Goal: Task Accomplishment & Management: Use online tool/utility

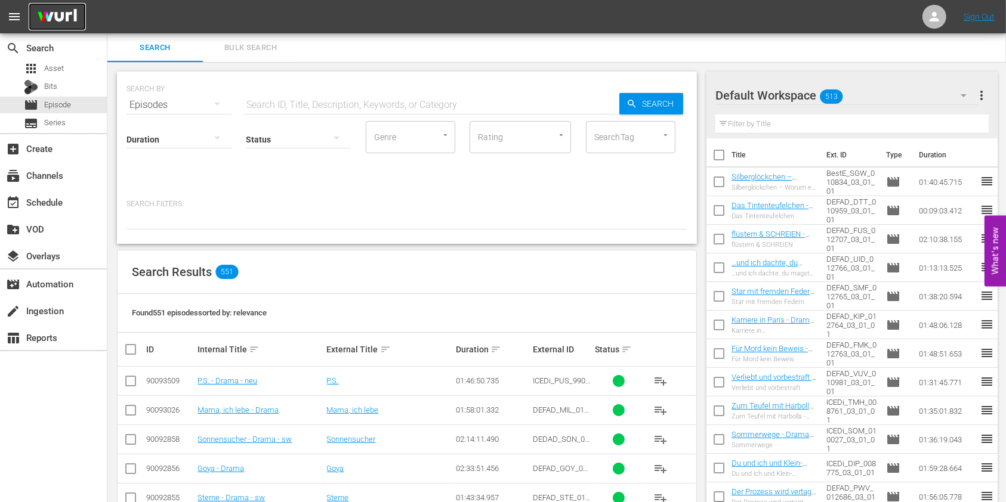
click at [51, 13] on img at bounding box center [57, 17] width 57 height 28
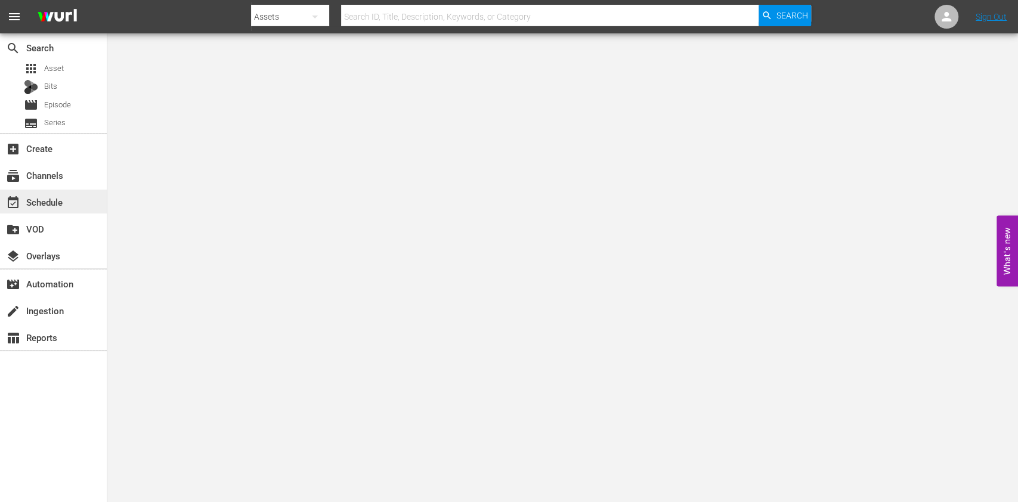
click at [89, 205] on div "event_available Schedule" at bounding box center [53, 202] width 107 height 24
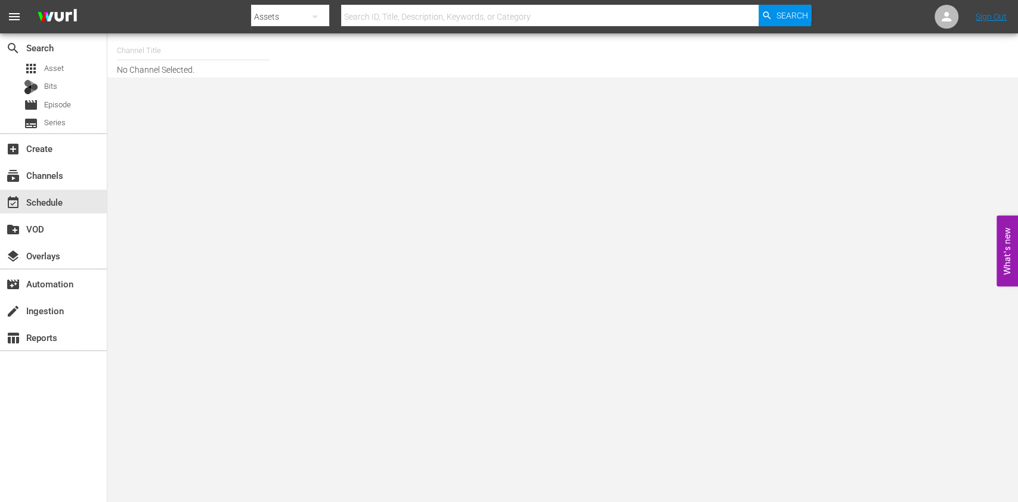
click at [206, 54] on input "text" at bounding box center [193, 50] width 153 height 29
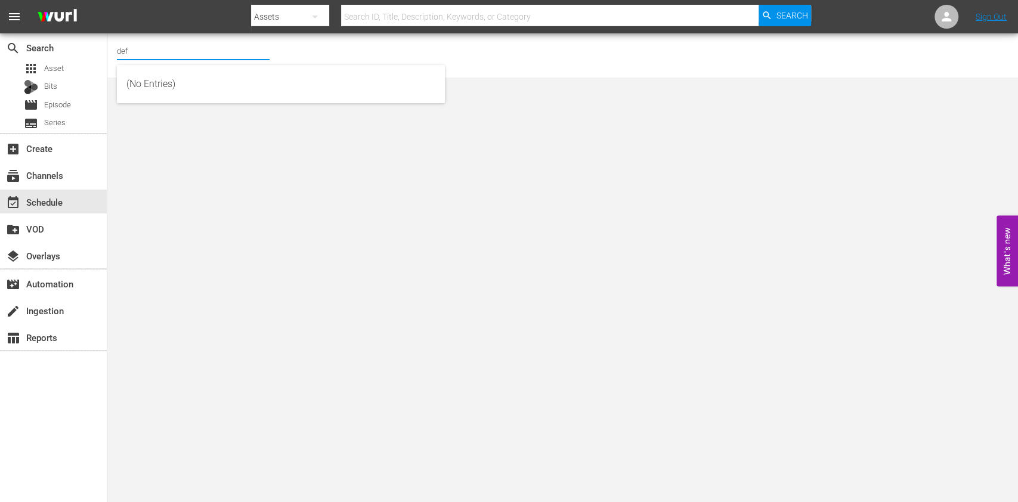
type input "defa"
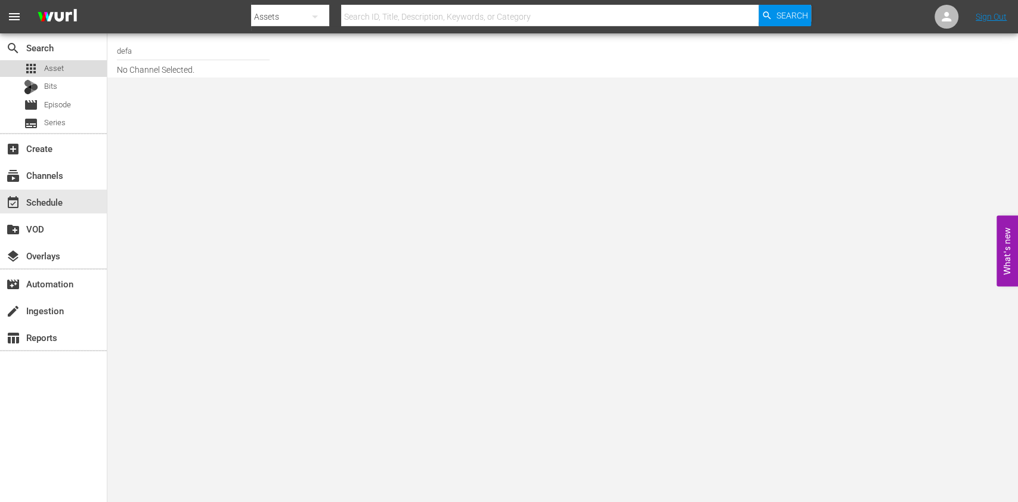
click at [86, 71] on div "apps Asset" at bounding box center [53, 68] width 107 height 17
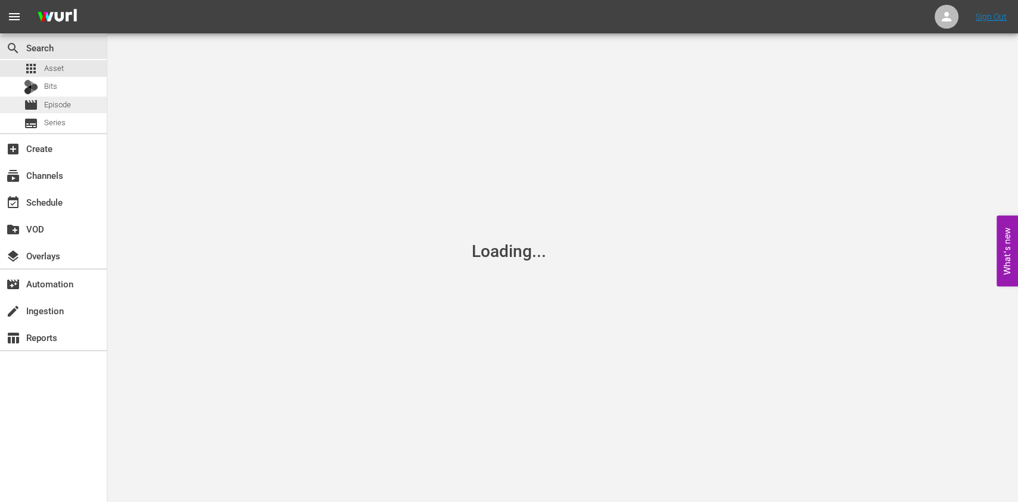
click at [76, 107] on div "movie Episode" at bounding box center [53, 105] width 107 height 17
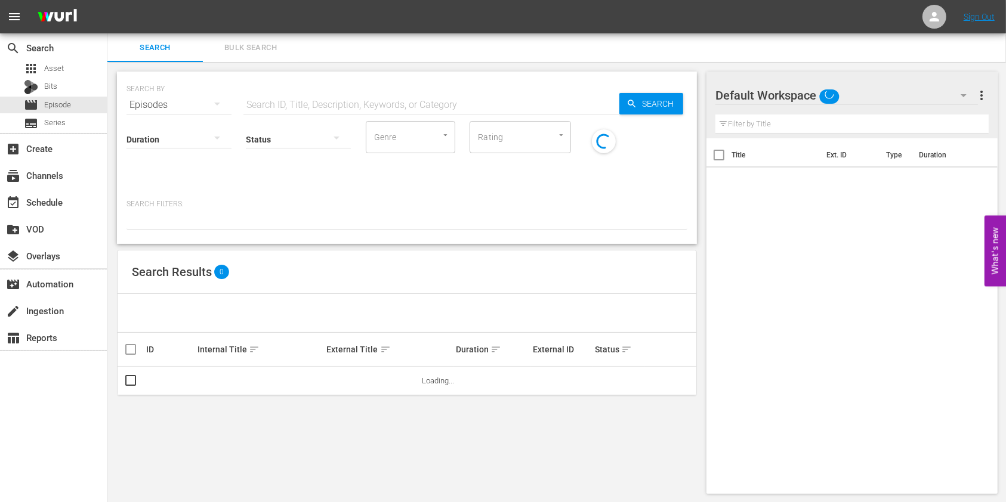
click at [225, 76] on div "SEARCH BY Search By Episodes" at bounding box center [178, 97] width 105 height 43
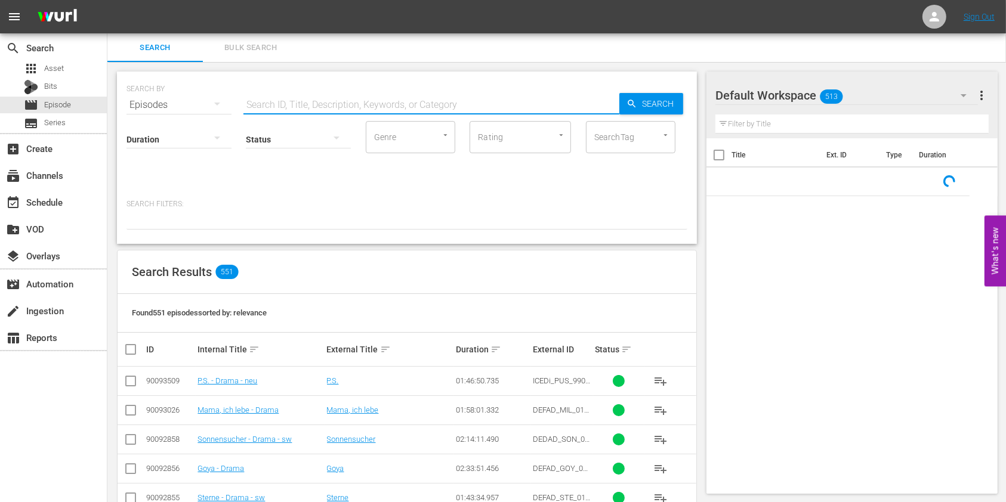
click at [282, 95] on input "text" at bounding box center [431, 105] width 376 height 29
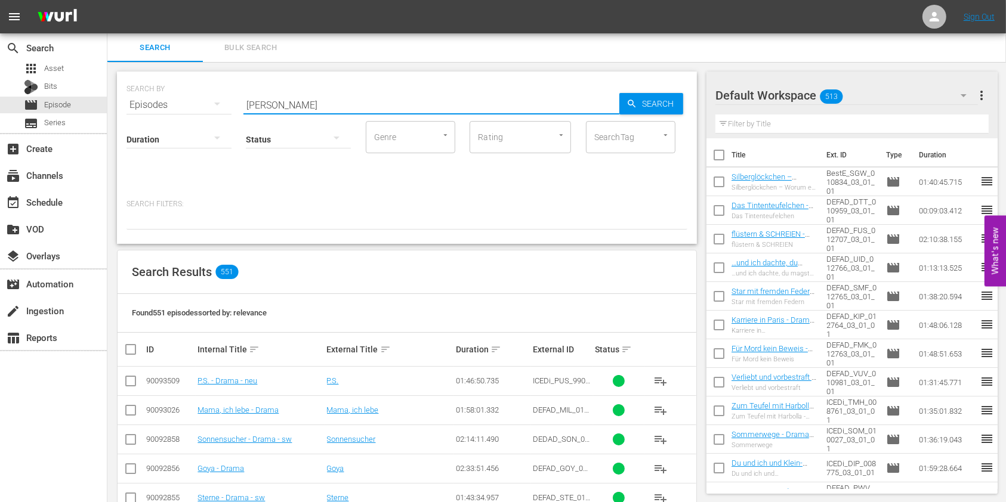
type input "[PERSON_NAME]"
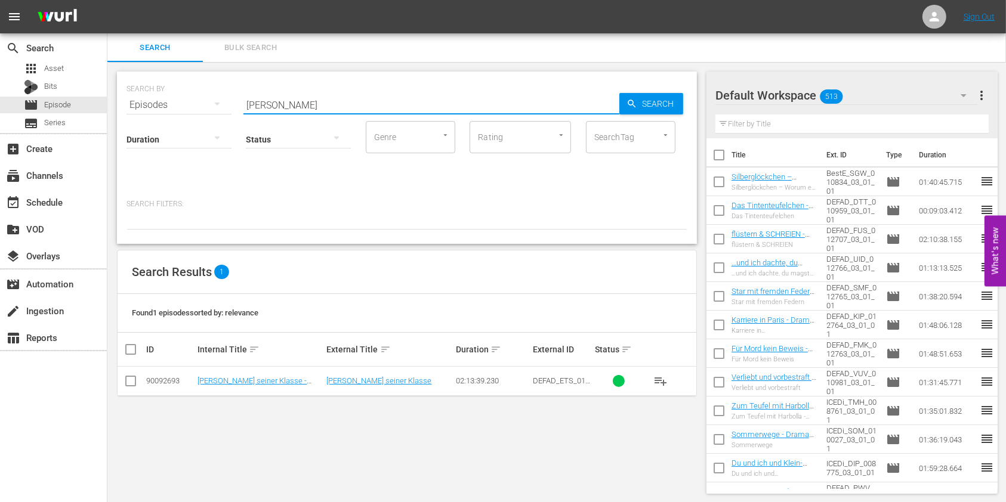
click at [272, 385] on td "[PERSON_NAME] seiner Klasse - Drama" at bounding box center [260, 381] width 129 height 29
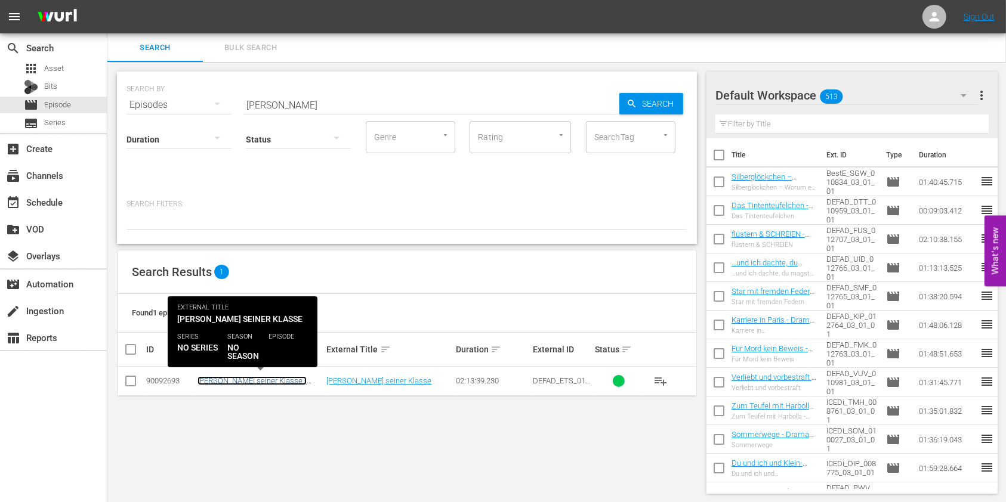
click at [269, 376] on link "[PERSON_NAME] seiner Klasse - Drama" at bounding box center [251, 385] width 109 height 18
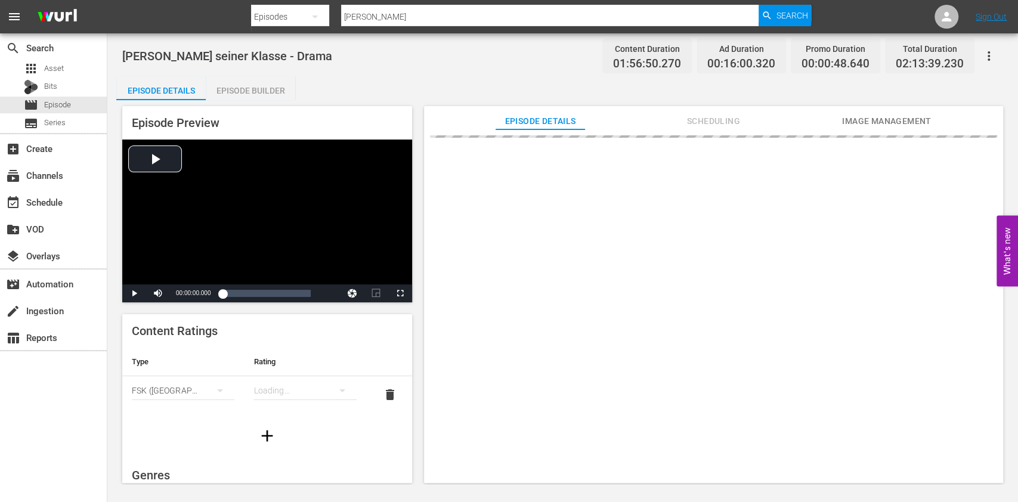
click at [880, 117] on span "Image Management" at bounding box center [886, 121] width 89 height 15
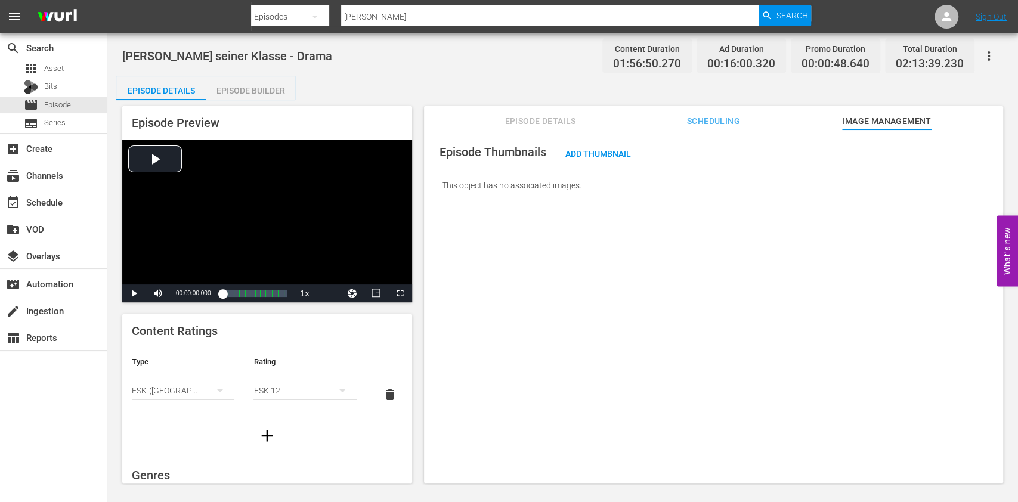
click at [483, 243] on div "Episode Thumbnails Add Thumbnail This object has no associated images." at bounding box center [713, 311] width 579 height 365
click at [625, 136] on div "Episode Thumbnails Add Thumbnail This object has no associated images." at bounding box center [713, 168] width 567 height 67
click at [598, 150] on span "Add Thumbnail" at bounding box center [598, 154] width 85 height 10
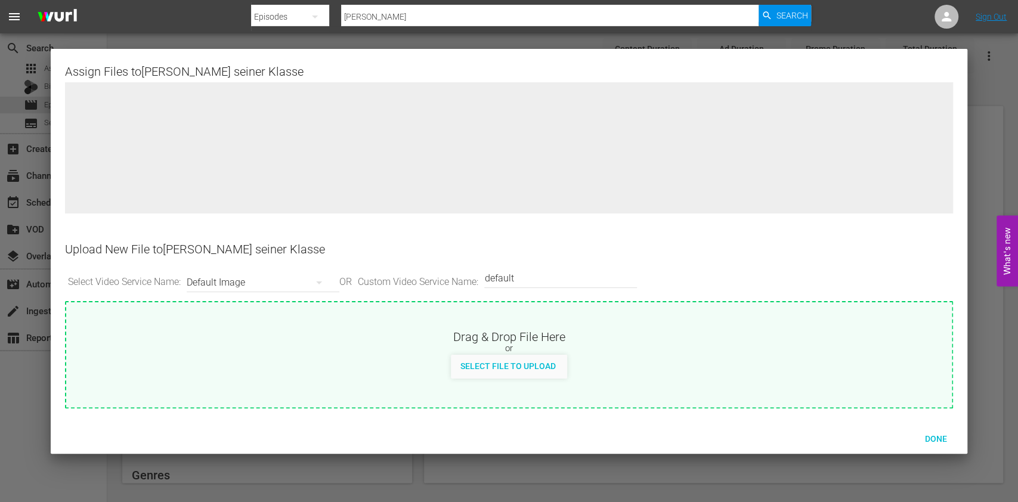
click at [257, 277] on div "Default Image" at bounding box center [260, 282] width 147 height 33
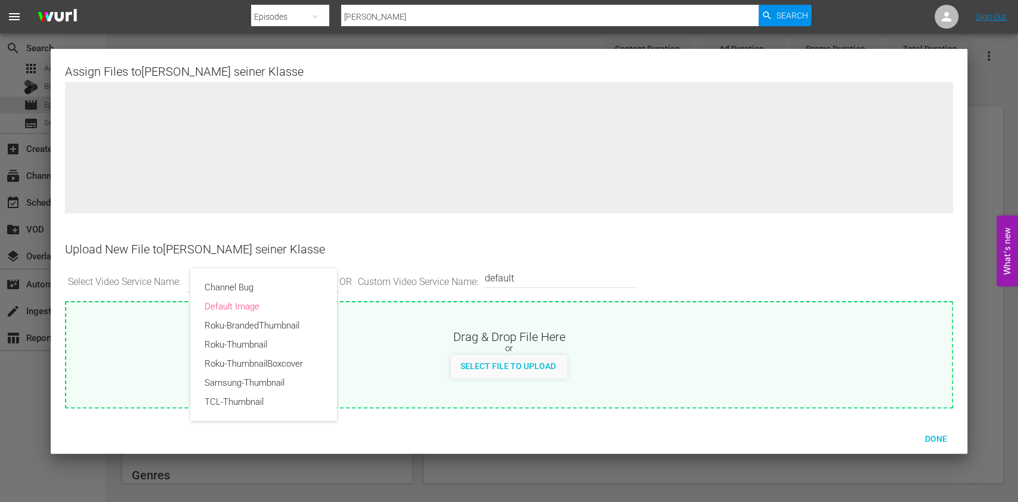
click at [491, 293] on div "Channel Bug Default Image Roku-BrandedThumbnail Roku-Thumbnail Roku-ThumbnailBo…" at bounding box center [509, 251] width 1018 height 502
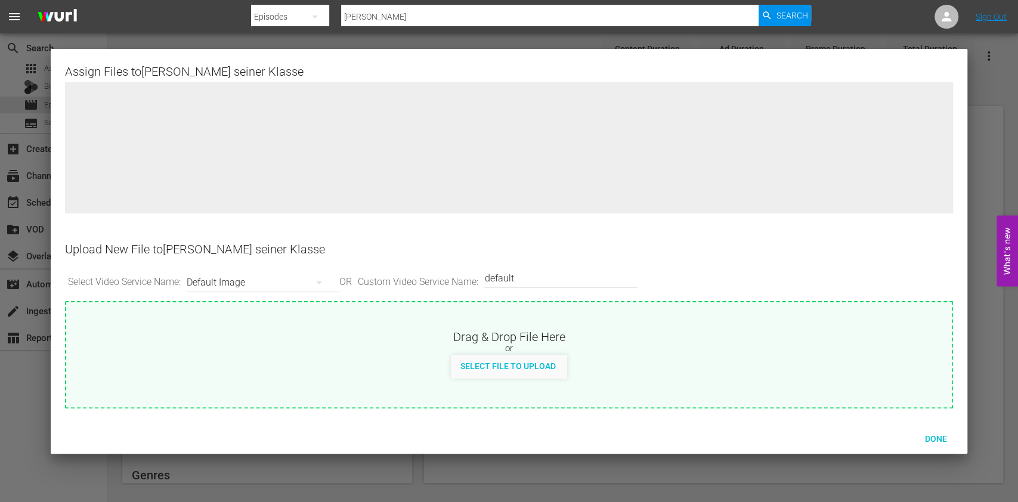
click at [501, 351] on div "or" at bounding box center [508, 349] width 885 height 12
type input "C:\fakepath\Artwork_Thälmann-SohnEinerKlasse.jpg"
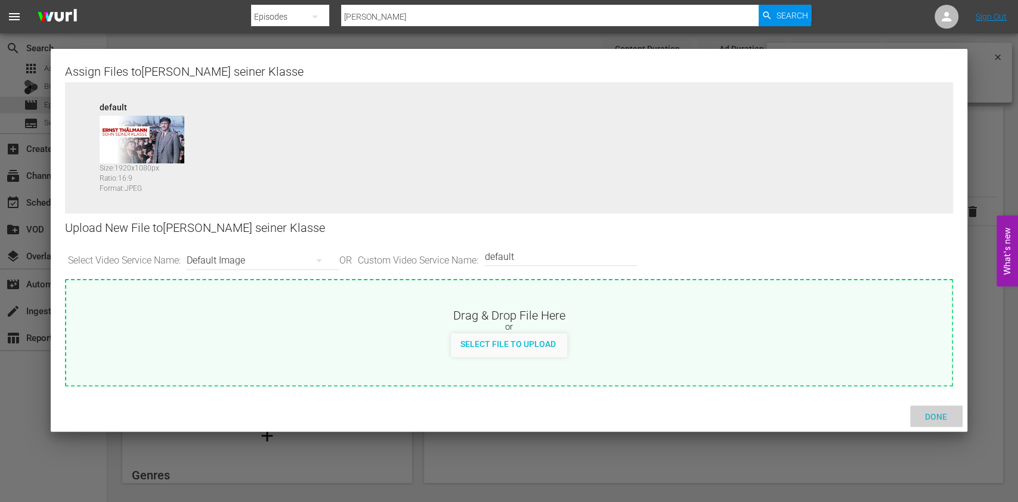
click at [930, 413] on span "Done" at bounding box center [936, 417] width 41 height 10
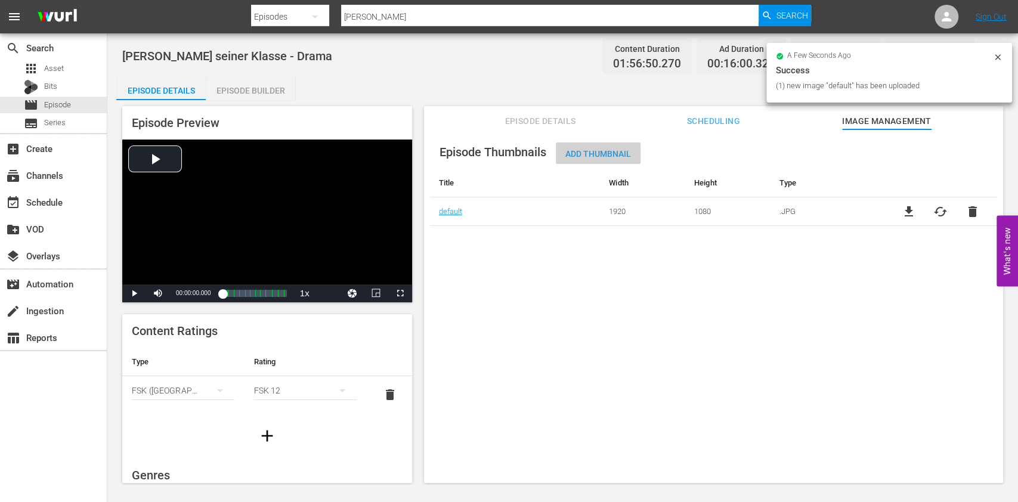
click at [619, 164] on div "Add Thumbnail" at bounding box center [598, 154] width 85 height 22
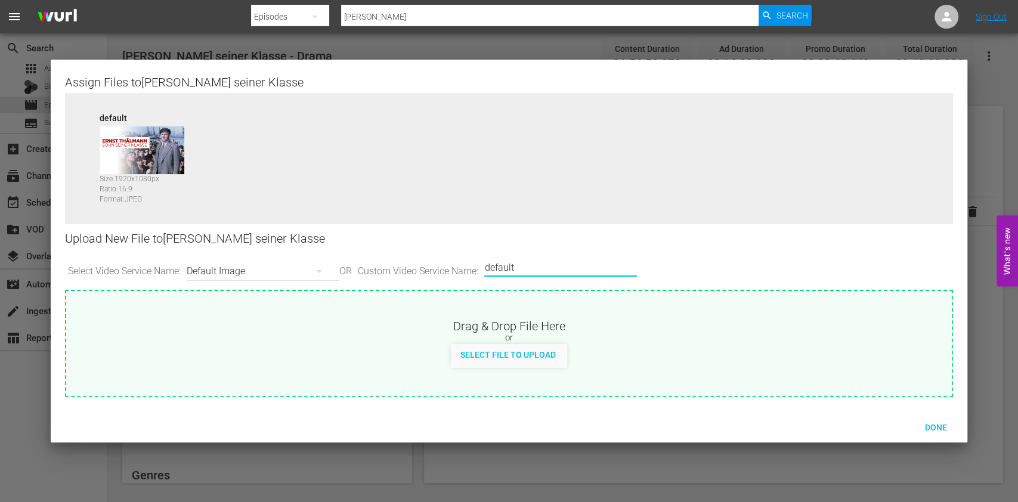
drag, startPoint x: 526, startPoint y: 267, endPoint x: 438, endPoint y: 260, distance: 88.5
click at [438, 260] on div "Select Video Service Name: Default Image OR Custom Video Service Name: Custom V…" at bounding box center [509, 271] width 888 height 37
type input "lg-channels"
click at [497, 360] on div "Select File to Upload" at bounding box center [508, 355] width 115 height 22
type input "C:\fakepath\Artwork_Thälmann-SohnEinerKlasse_768px.jpg"
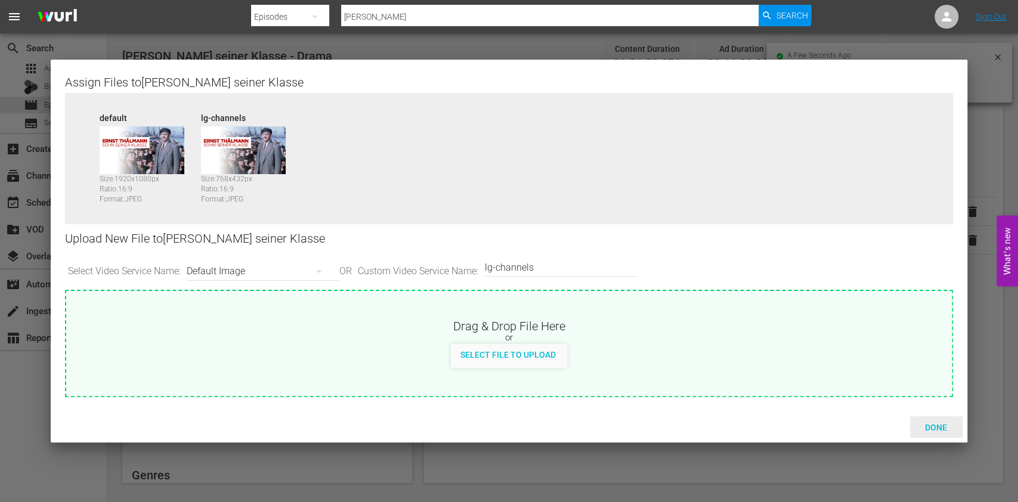
click at [931, 428] on span "Done" at bounding box center [936, 428] width 41 height 10
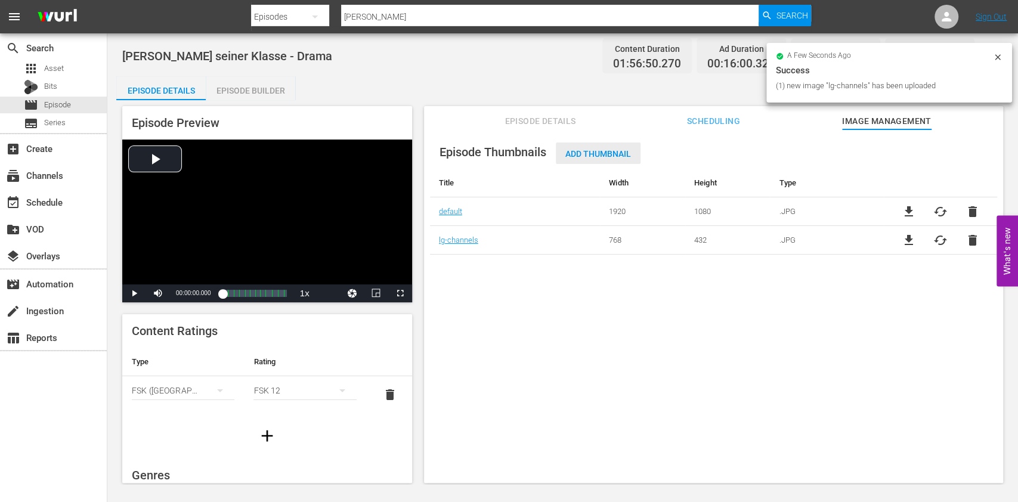
click at [579, 155] on span "Add Thumbnail" at bounding box center [598, 154] width 85 height 10
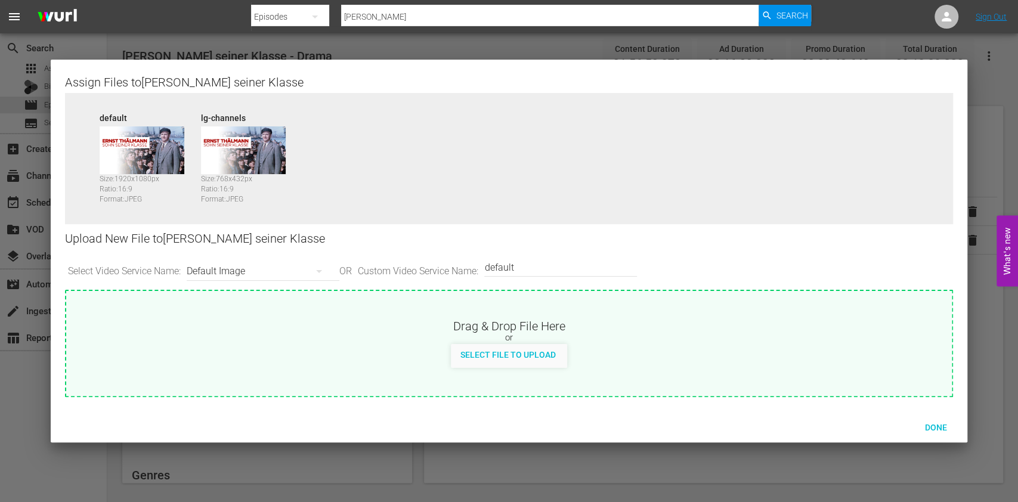
click at [270, 263] on div "Default Image" at bounding box center [260, 271] width 147 height 33
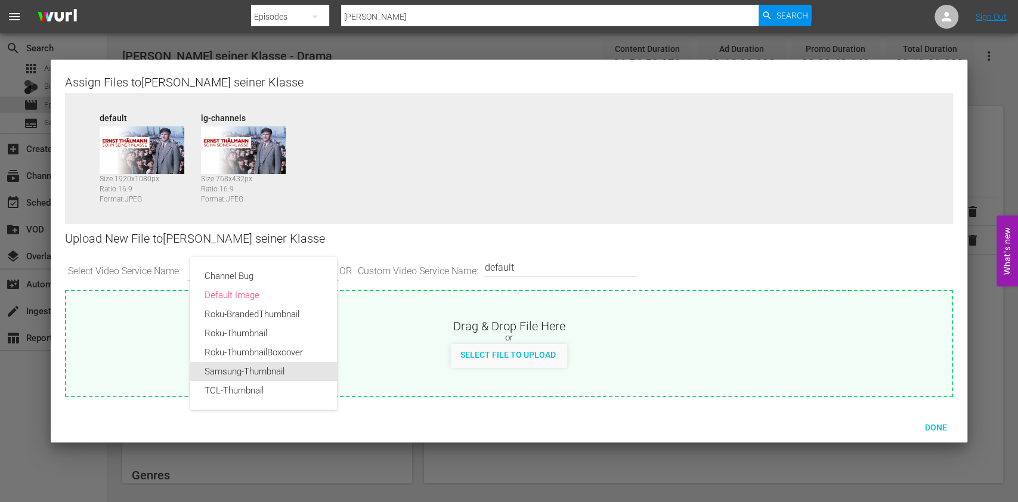
click at [230, 375] on div "Samsung-Thumbnail" at bounding box center [264, 371] width 118 height 19
type input "Samsung-Thumbnail"
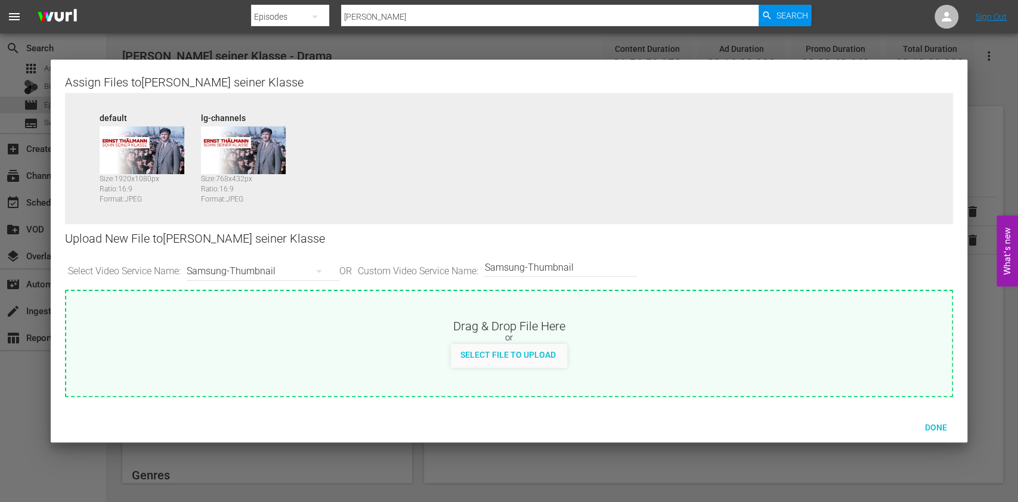
click at [511, 350] on span "Select File to Upload" at bounding box center [508, 355] width 115 height 10
type input "C:\fakepath\Artwork_Thälmann-SohnEinerKlasse_2x3.jpg"
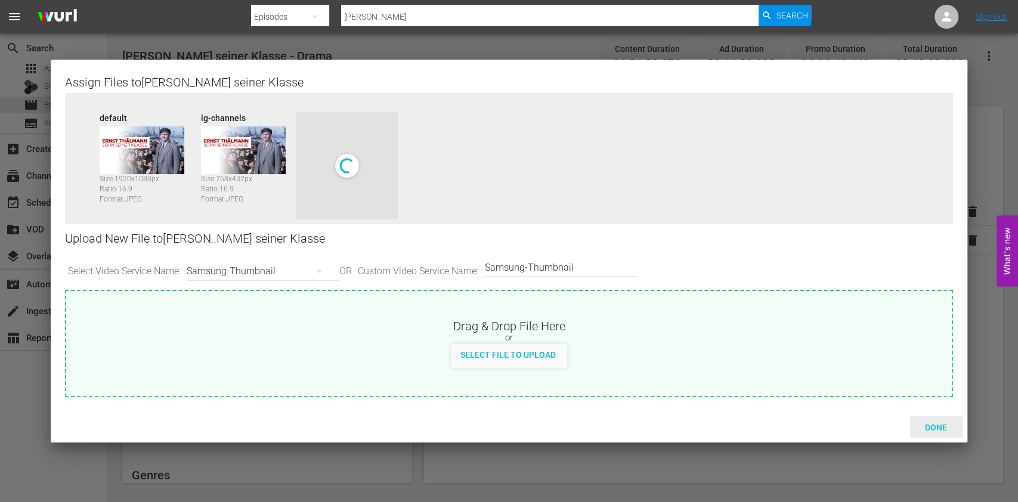
click at [925, 424] on span "Done" at bounding box center [936, 428] width 41 height 10
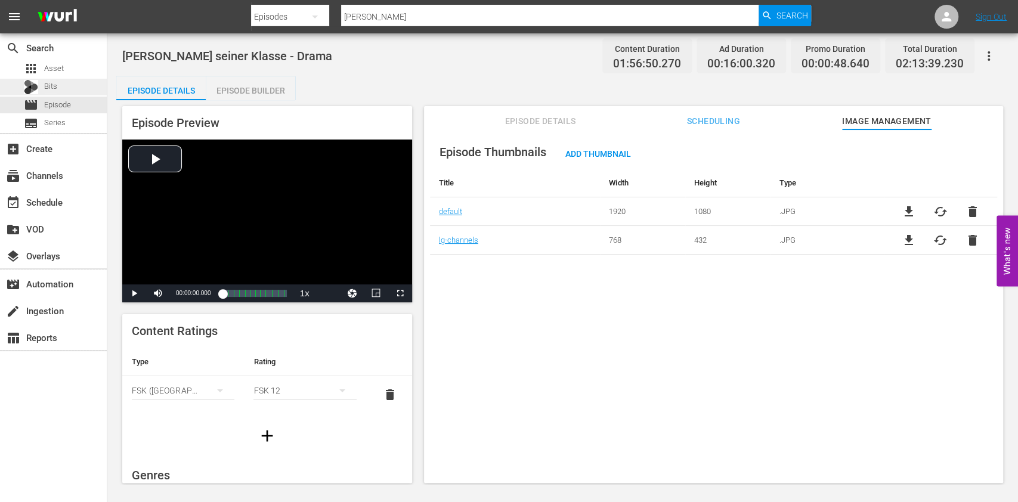
click at [54, 88] on span "Bits" at bounding box center [50, 87] width 13 height 12
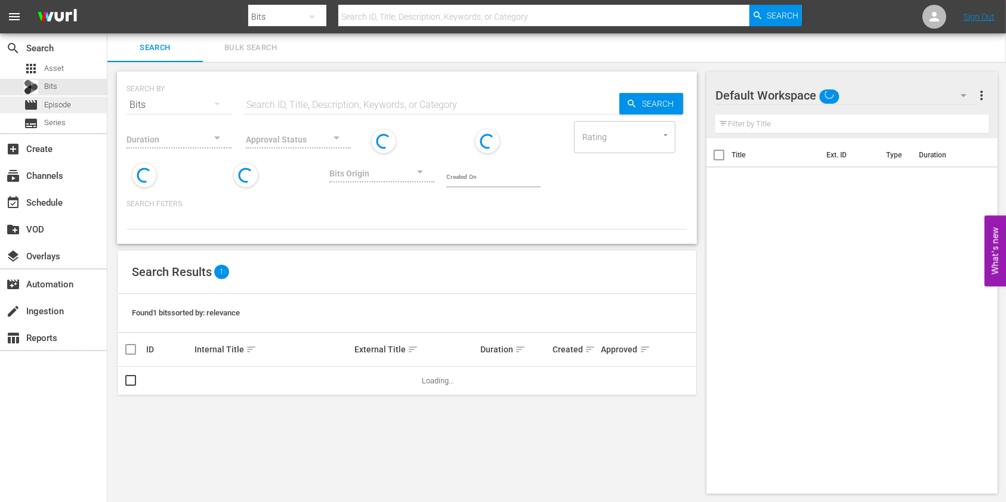
click at [64, 98] on div "movie Episode" at bounding box center [47, 105] width 47 height 17
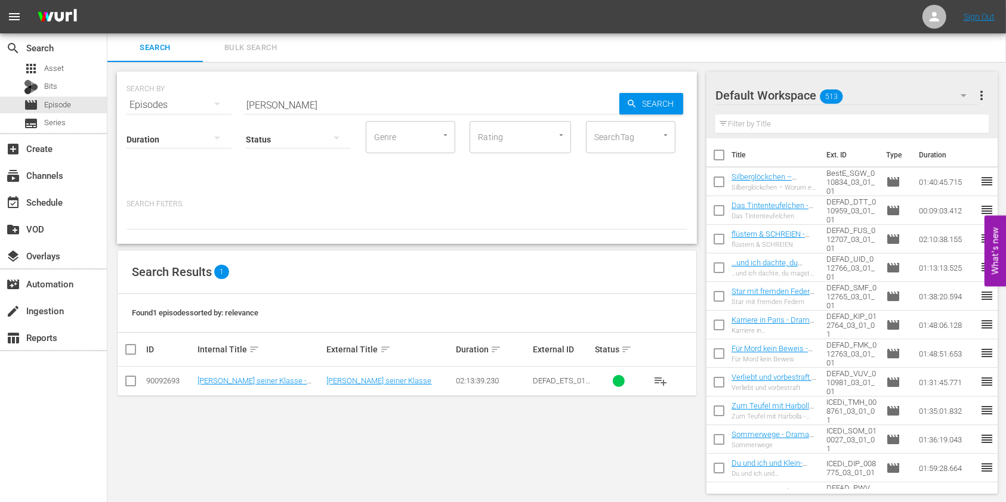
click at [384, 265] on div "Search Results 1" at bounding box center [407, 273] width 579 height 44
click at [91, 199] on div "event_available Schedule" at bounding box center [53, 202] width 107 height 24
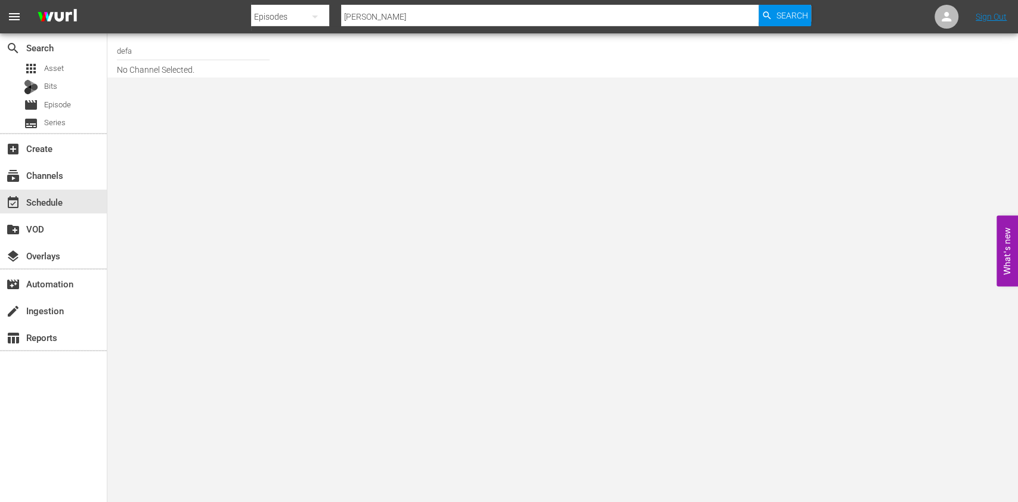
click at [244, 39] on input "defa" at bounding box center [193, 50] width 153 height 29
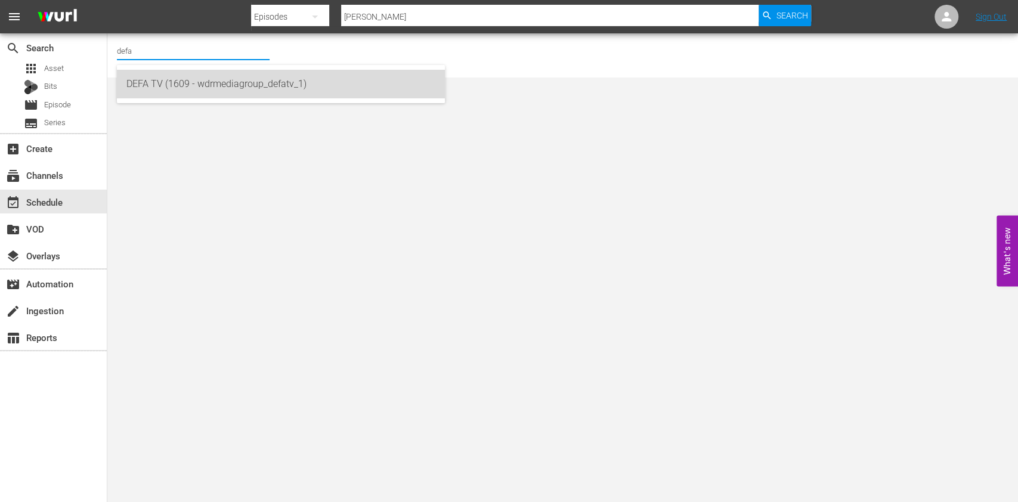
click at [178, 88] on div "DEFA TV (1609 - wdrmediagroup_defatv_1)" at bounding box center [280, 84] width 309 height 29
type input "DEFA TV (1609 - wdrmediagroup_defatv_1)"
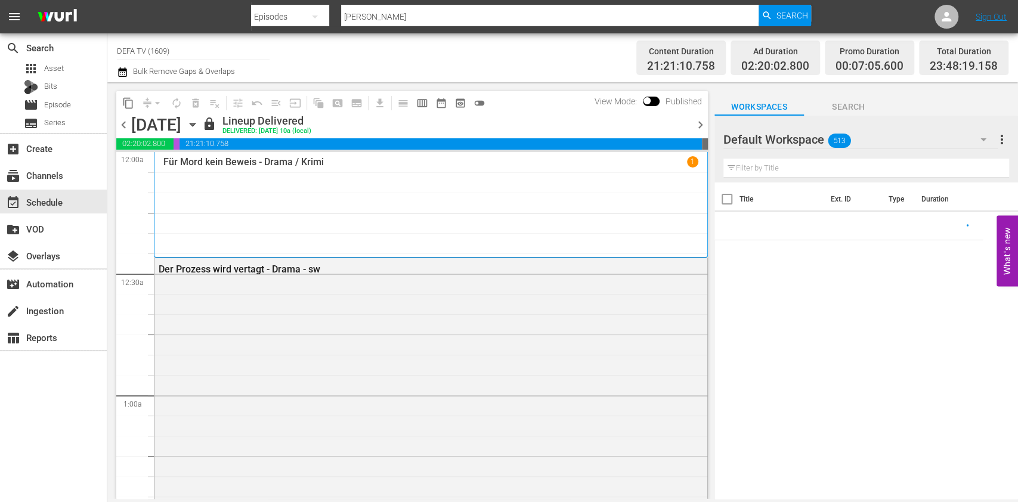
click at [199, 129] on div "[DATE] [DATE]" at bounding box center [165, 125] width 68 height 20
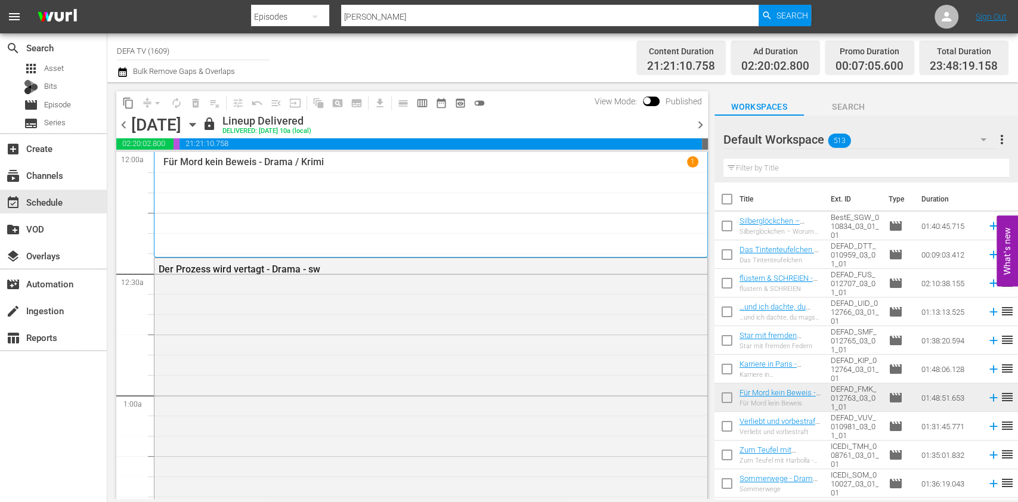
click at [199, 124] on icon "button" at bounding box center [192, 124] width 13 height 13
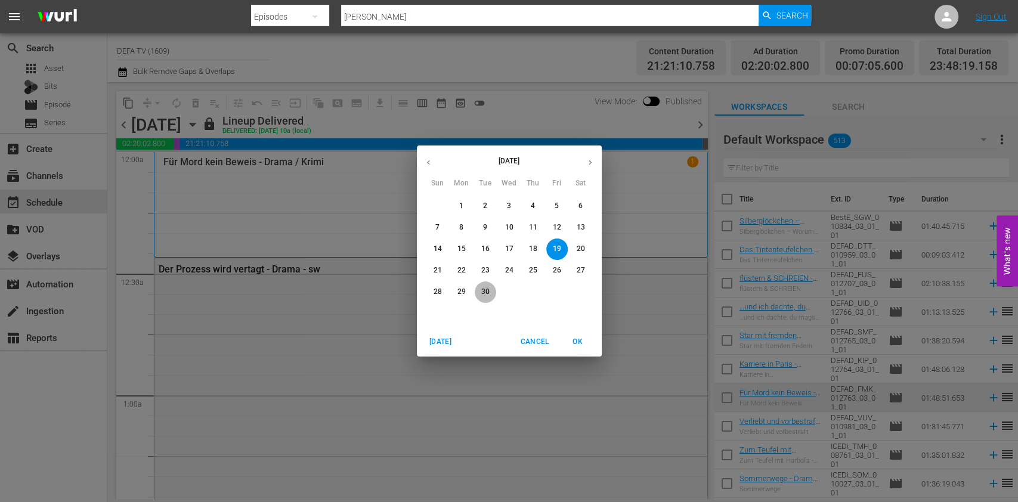
click at [484, 284] on button "30" at bounding box center [485, 292] width 21 height 21
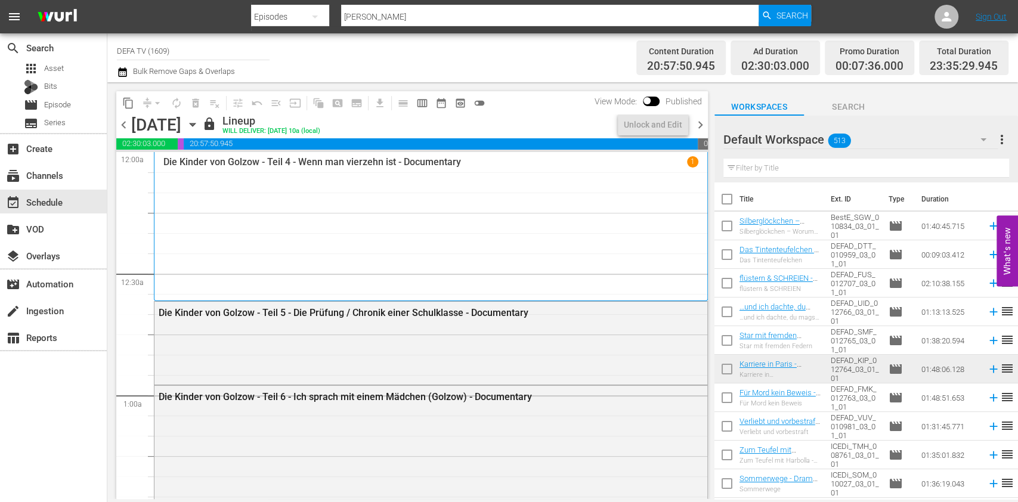
click at [703, 130] on span "chevron_right" at bounding box center [700, 125] width 15 height 15
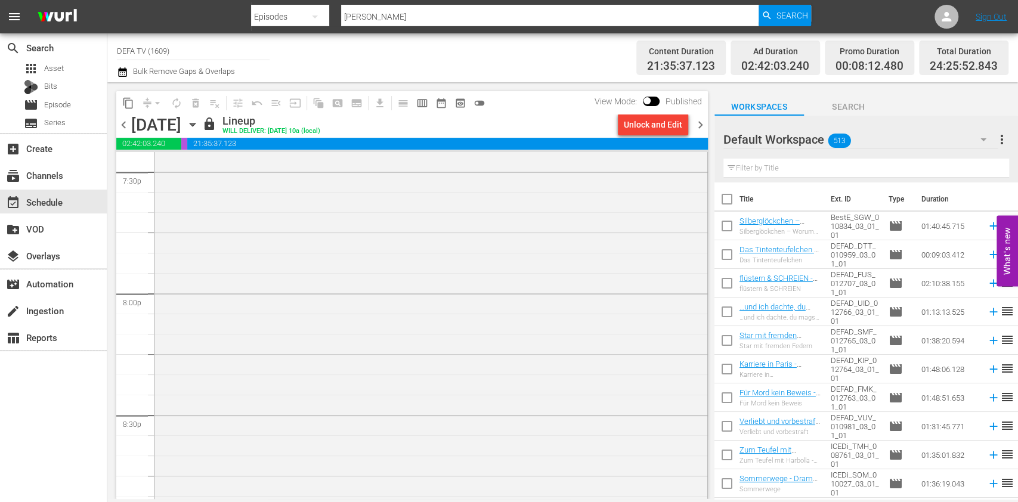
scroll to position [4530, 0]
click at [710, 121] on div "content_copy compress arrow_drop_down autorenew_outlined delete_forever_outline…" at bounding box center [409, 290] width 604 height 417
click at [702, 122] on span "chevron_right" at bounding box center [700, 125] width 15 height 15
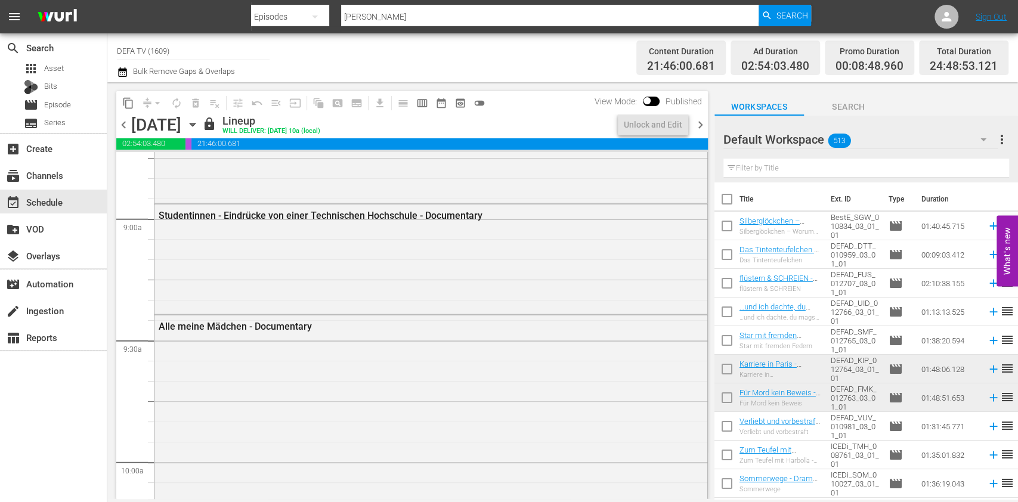
scroll to position [1978, 0]
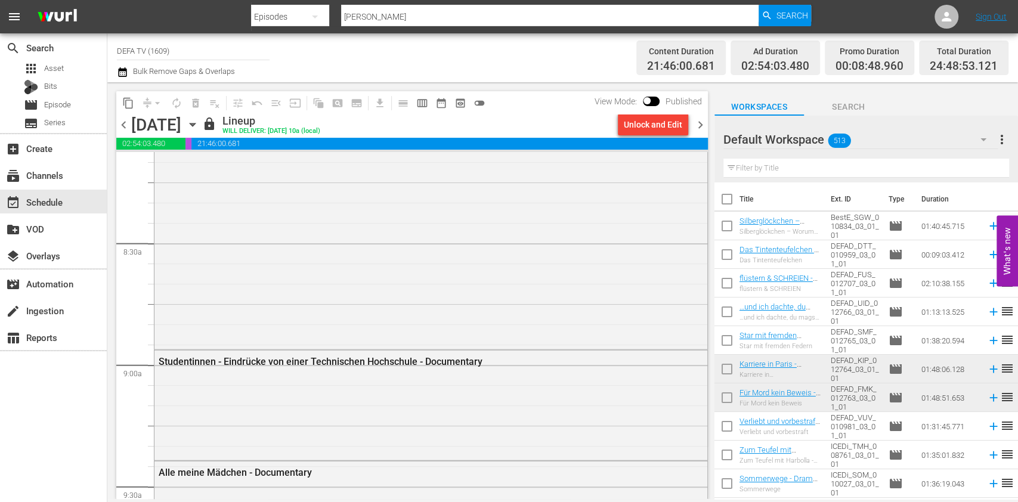
click at [199, 128] on icon "button" at bounding box center [192, 124] width 13 height 13
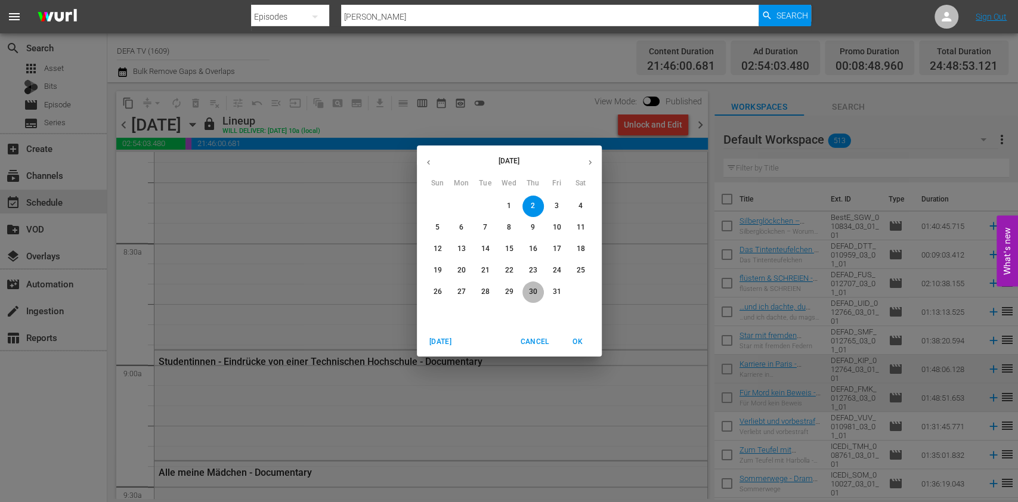
click at [537, 292] on span "30" at bounding box center [533, 292] width 21 height 10
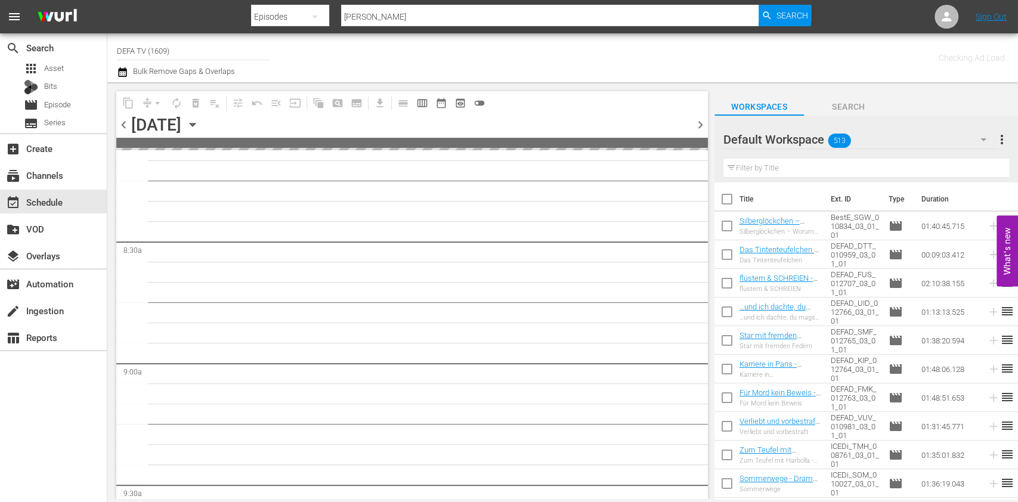
scroll to position [2059, 0]
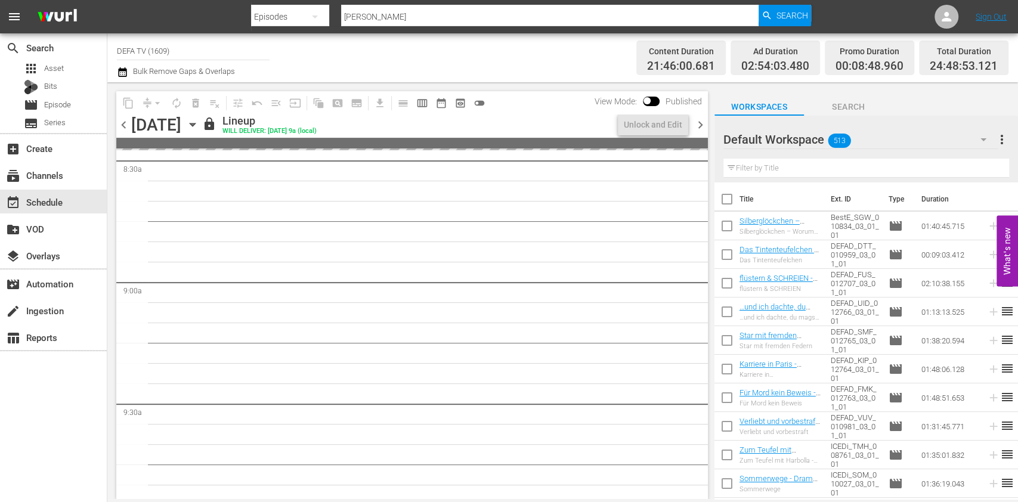
click at [700, 123] on span "chevron_right" at bounding box center [700, 125] width 15 height 15
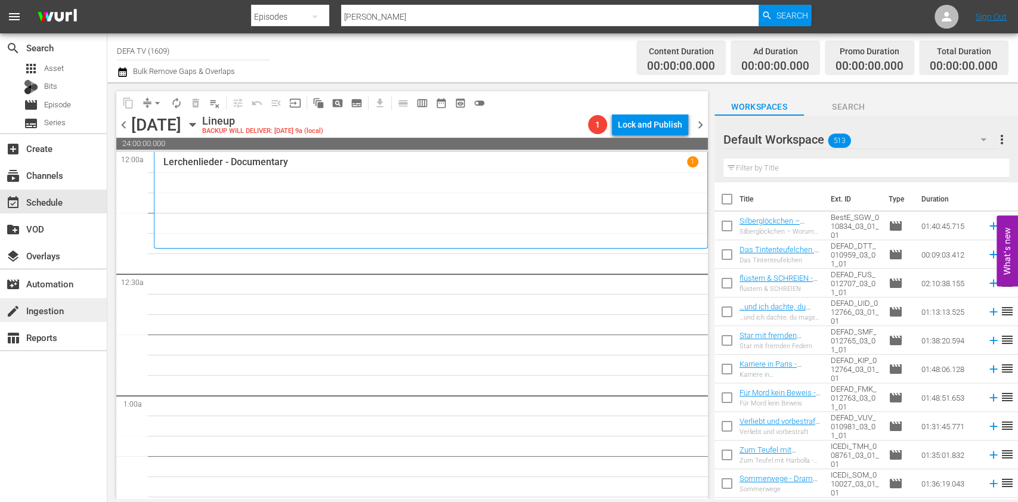
click at [72, 301] on div "create Ingestion" at bounding box center [53, 310] width 107 height 24
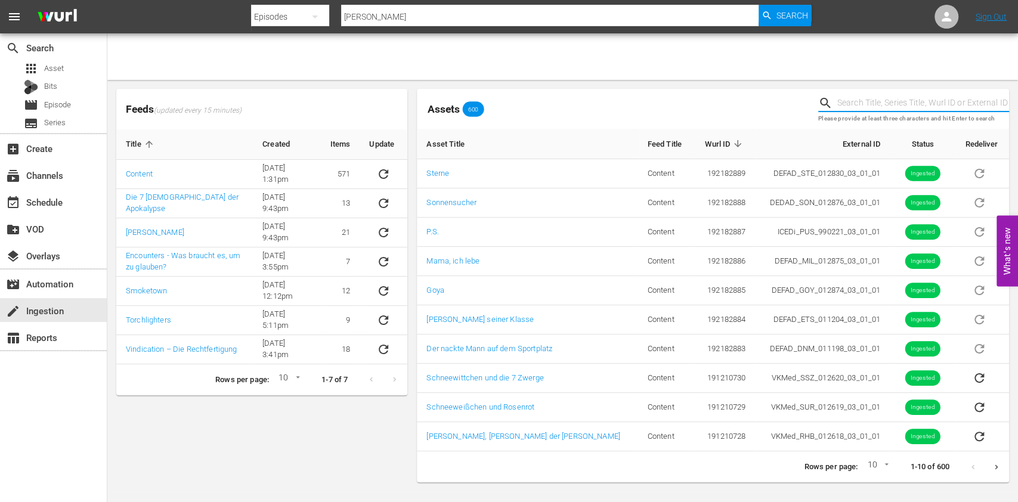
click at [875, 98] on input "text" at bounding box center [924, 103] width 172 height 18
type input "vk"
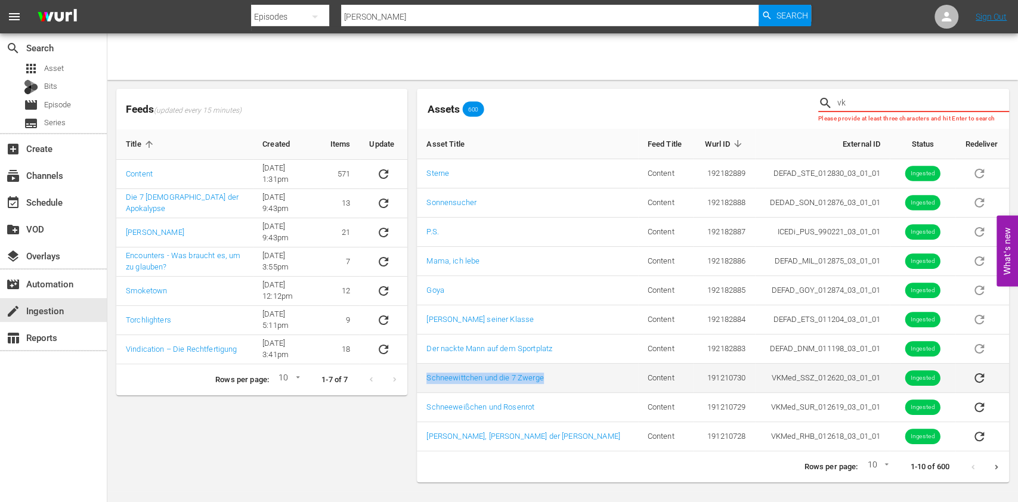
drag, startPoint x: 560, startPoint y: 375, endPoint x: 424, endPoint y: 377, distance: 136.0
click at [424, 377] on td "Schneewittchen und die 7 Zwerge" at bounding box center [527, 378] width 221 height 29
copy link "Schneewittchen und die 7 Zwerge"
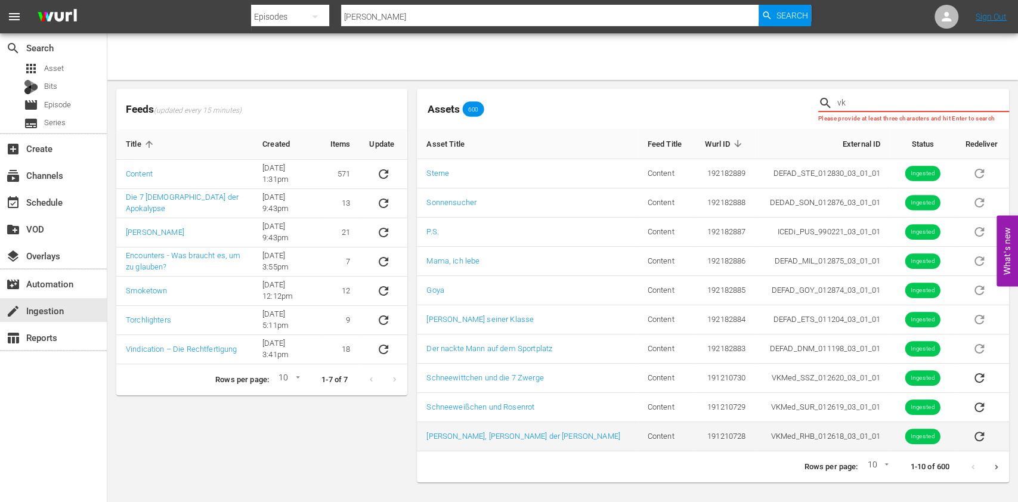
click at [693, 423] on td "191210728" at bounding box center [724, 436] width 62 height 29
